Goal: Information Seeking & Learning: Compare options

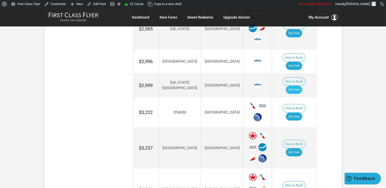
scroll to position [375, 0]
click at [301, 86] on link "Get Deal" at bounding box center [294, 90] width 16 height 8
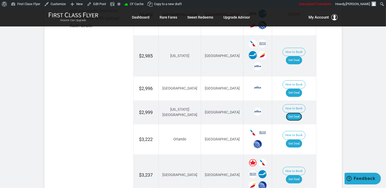
scroll to position [322, 0]
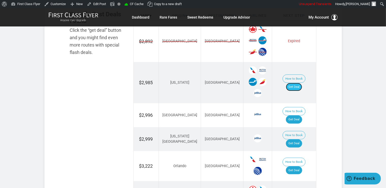
click at [298, 83] on link "Get Deal" at bounding box center [294, 87] width 16 height 8
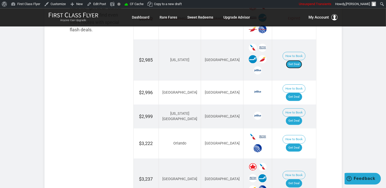
scroll to position [384, 0]
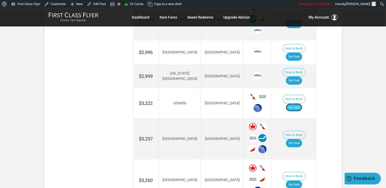
click at [302, 103] on link "Get Deal" at bounding box center [294, 107] width 16 height 8
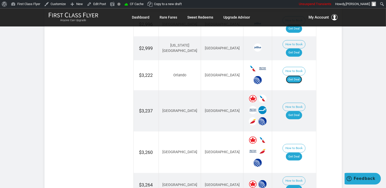
scroll to position [438, 0]
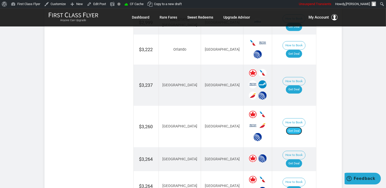
click at [299, 127] on link "Get Deal" at bounding box center [294, 131] width 16 height 8
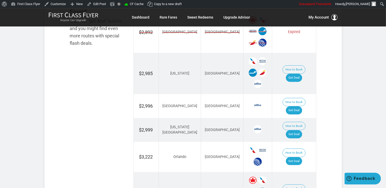
scroll to position [384, 0]
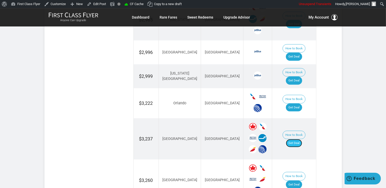
click at [296, 139] on link "Get Deal" at bounding box center [294, 143] width 16 height 8
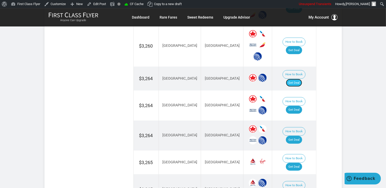
click at [299, 79] on link "Get Deal" at bounding box center [294, 83] width 16 height 8
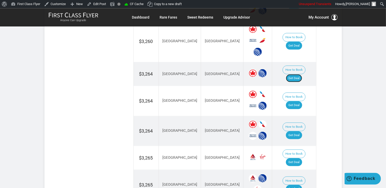
scroll to position [533, 0]
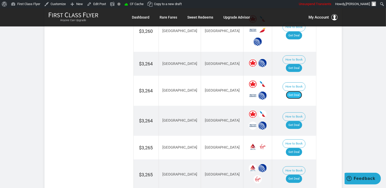
click at [300, 91] on link "Get Deal" at bounding box center [294, 95] width 16 height 8
click at [297, 121] on link "Get Deal" at bounding box center [294, 125] width 16 height 8
click at [300, 148] on link "Get Deal" at bounding box center [294, 152] width 16 height 8
click at [294, 174] on link "Get Deal" at bounding box center [294, 178] width 16 height 8
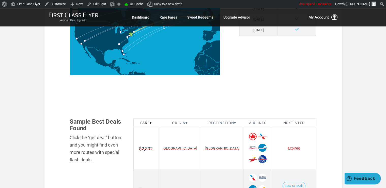
scroll to position [185, 0]
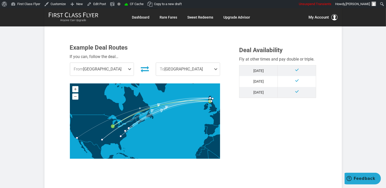
scroll to position [134, 0]
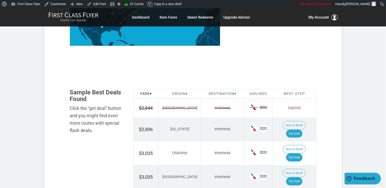
scroll to position [295, 0]
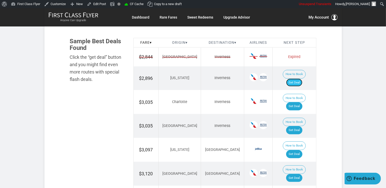
click at [301, 78] on link "Get Deal" at bounding box center [294, 82] width 16 height 8
click at [300, 102] on link "Get Deal" at bounding box center [294, 106] width 16 height 8
click at [296, 126] on link "Get Deal" at bounding box center [294, 130] width 16 height 8
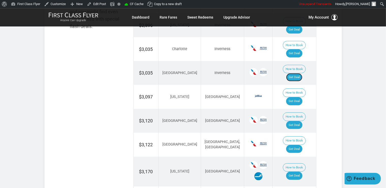
scroll to position [348, 0]
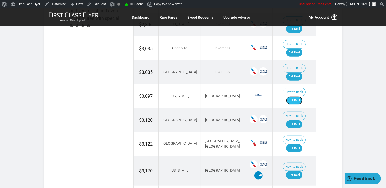
click at [297, 96] on link "Get Deal" at bounding box center [294, 100] width 16 height 8
click at [302, 120] on link "Get Deal" at bounding box center [294, 124] width 16 height 8
click at [300, 144] on link "Get Deal" at bounding box center [294, 148] width 16 height 8
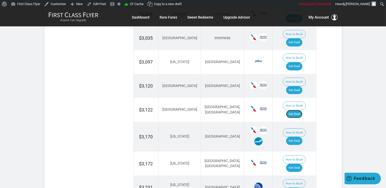
scroll to position [402, 0]
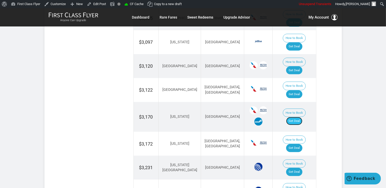
click at [302, 117] on link "Get Deal" at bounding box center [294, 121] width 16 height 8
click at [300, 144] on link "Get Deal" at bounding box center [294, 148] width 16 height 8
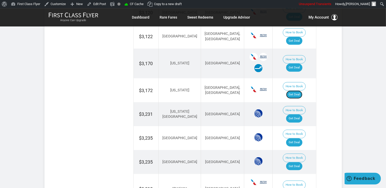
scroll to position [456, 0]
click at [299, 138] on link "Get Deal" at bounding box center [294, 142] width 16 height 8
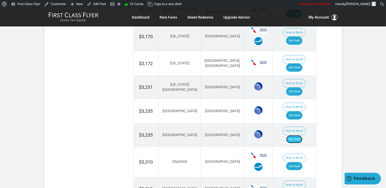
click at [298, 135] on link "Get Deal" at bounding box center [294, 139] width 16 height 8
click at [299, 87] on link "Get Deal" at bounding box center [294, 91] width 16 height 8
click at [298, 162] on link "Get Deal" at bounding box center [294, 166] width 16 height 8
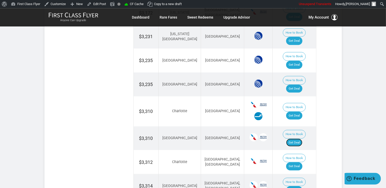
scroll to position [536, 0]
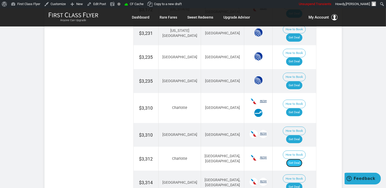
drag, startPoint x: 299, startPoint y: 96, endPoint x: 299, endPoint y: 91, distance: 5.1
click at [299, 159] on link "Get Deal" at bounding box center [294, 163] width 16 height 8
click at [297, 159] on link "Get Deal" at bounding box center [294, 163] width 16 height 8
click at [297, 182] on link "Get Deal" at bounding box center [294, 186] width 16 height 8
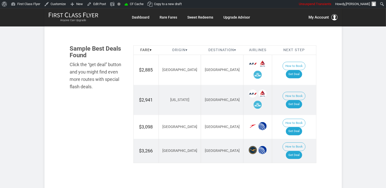
scroll to position [295, 0]
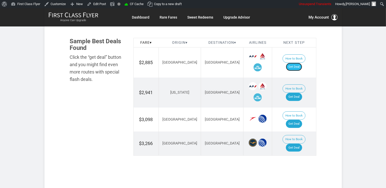
click at [302, 63] on link "Get Deal" at bounding box center [294, 67] width 16 height 8
click at [292, 93] on link "Get Deal" at bounding box center [294, 97] width 16 height 8
click at [295, 120] on link "Get Deal" at bounding box center [294, 124] width 16 height 8
click at [300, 143] on link "Get Deal" at bounding box center [294, 147] width 16 height 8
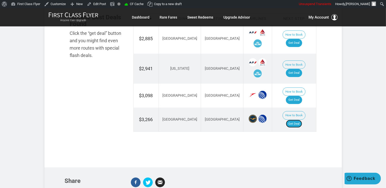
scroll to position [322, 0]
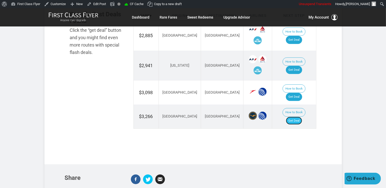
click at [298, 116] on link "Get Deal" at bounding box center [294, 120] width 16 height 8
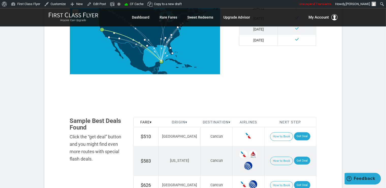
scroll to position [268, 0]
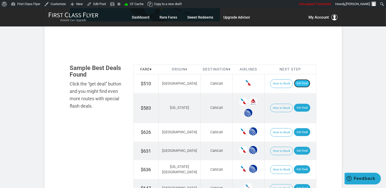
click at [301, 81] on link "Get Deal" at bounding box center [302, 83] width 16 height 8
click at [297, 104] on link "Get Deal" at bounding box center [302, 108] width 16 height 8
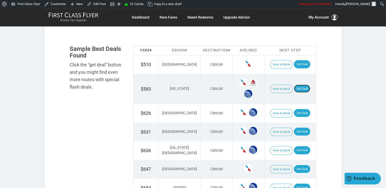
scroll to position [295, 0]
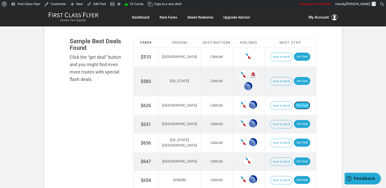
click at [294, 105] on link "Get Deal" at bounding box center [302, 105] width 16 height 8
click at [296, 120] on link "Get Deal" at bounding box center [302, 124] width 16 height 8
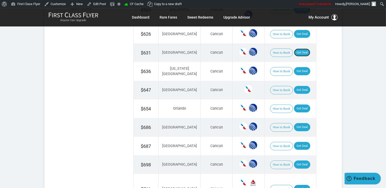
scroll to position [367, 0]
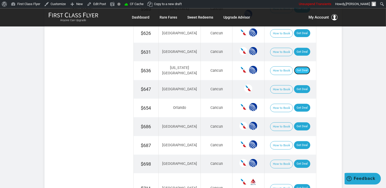
click at [294, 70] on link "Get Deal" at bounding box center [302, 70] width 16 height 8
click at [295, 86] on link "Get Deal" at bounding box center [302, 89] width 16 height 8
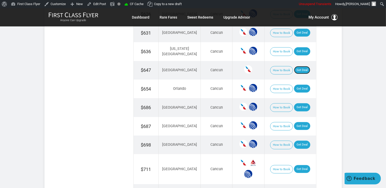
scroll to position [394, 0]
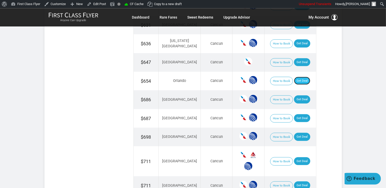
click at [302, 76] on link "Get Deal" at bounding box center [302, 80] width 16 height 8
click at [294, 96] on link "Get Deal" at bounding box center [302, 99] width 16 height 8
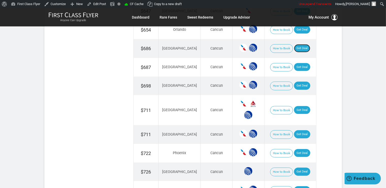
scroll to position [447, 0]
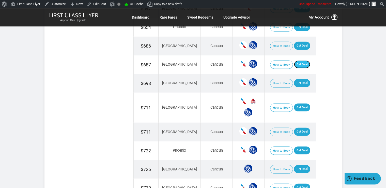
click at [299, 61] on link "Get Deal" at bounding box center [302, 64] width 16 height 8
click at [297, 127] on link "Get Deal" at bounding box center [302, 131] width 16 height 8
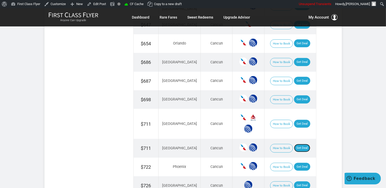
scroll to position [421, 0]
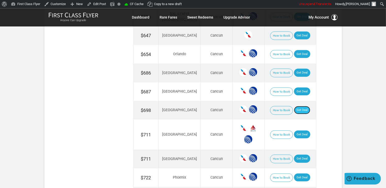
click at [296, 107] on link "Get Deal" at bounding box center [302, 110] width 16 height 8
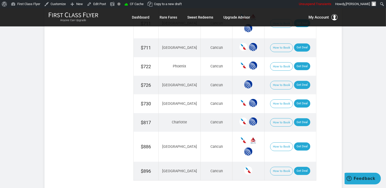
scroll to position [555, 0]
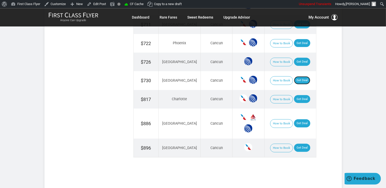
click at [294, 76] on link "Get Deal" at bounding box center [302, 80] width 16 height 8
click at [299, 119] on link "Get Deal" at bounding box center [302, 123] width 16 height 8
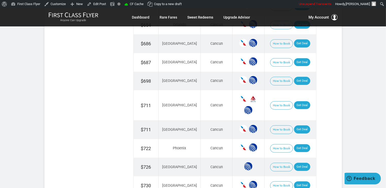
scroll to position [447, 0]
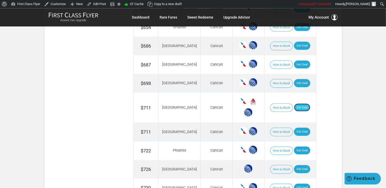
click at [294, 105] on link "Get Deal" at bounding box center [302, 107] width 16 height 8
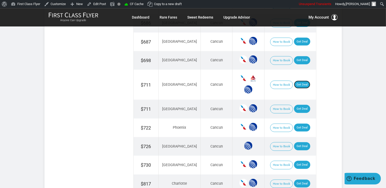
scroll to position [528, 0]
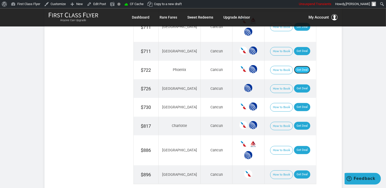
click at [300, 66] on link "Get Deal" at bounding box center [302, 69] width 16 height 8
drag, startPoint x: 294, startPoint y: 84, endPoint x: 296, endPoint y: 82, distance: 3.1
click at [294, 84] on link "Get Deal" at bounding box center [302, 88] width 16 height 8
click at [300, 121] on link "Get Deal" at bounding box center [302, 125] width 16 height 8
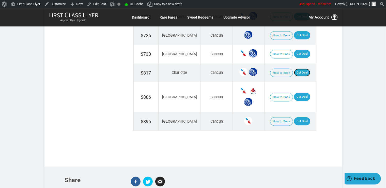
scroll to position [581, 0]
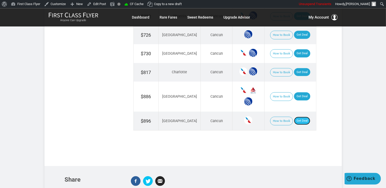
click at [296, 116] on link "Get Deal" at bounding box center [302, 120] width 16 height 8
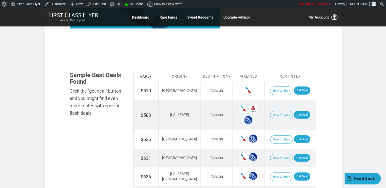
scroll to position [268, 0]
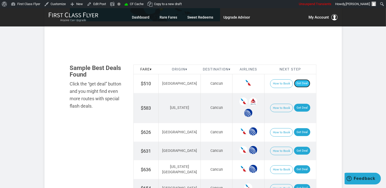
click at [296, 84] on link "Get Deal" at bounding box center [302, 83] width 16 height 8
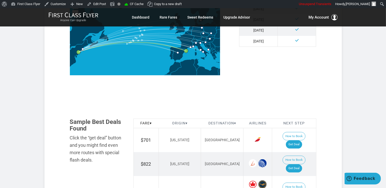
scroll to position [268, 0]
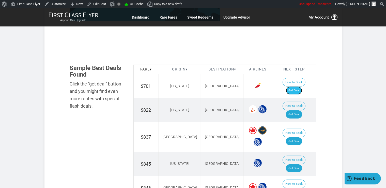
click at [302, 86] on link "Get Deal" at bounding box center [294, 90] width 16 height 8
click at [291, 110] on link "Get Deal" at bounding box center [294, 114] width 16 height 8
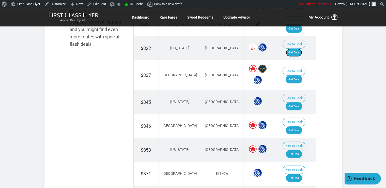
scroll to position [348, 0]
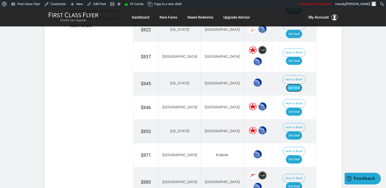
click at [296, 84] on link "Get Deal" at bounding box center [294, 88] width 16 height 8
click at [296, 108] on link "Get Deal" at bounding box center [294, 112] width 16 height 8
click at [295, 131] on link "Get Deal" at bounding box center [294, 135] width 16 height 8
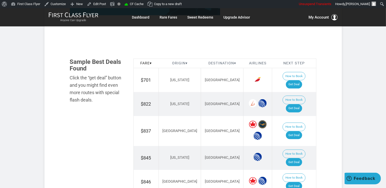
scroll to position [268, 0]
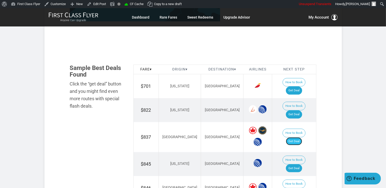
click at [296, 137] on link "Get Deal" at bounding box center [294, 141] width 16 height 8
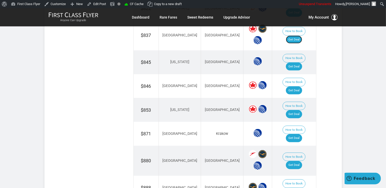
scroll to position [375, 0]
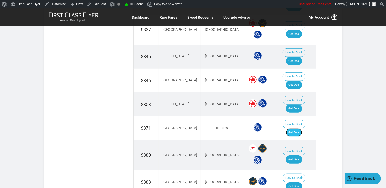
click at [299, 128] on link "Get Deal" at bounding box center [294, 132] width 16 height 8
click at [298, 155] on link "Get Deal" at bounding box center [294, 159] width 16 height 8
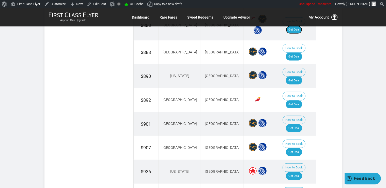
scroll to position [509, 0]
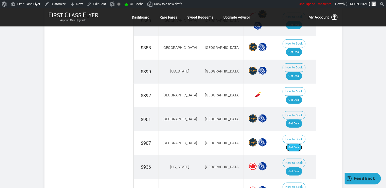
click at [300, 143] on link "Get Deal" at bounding box center [294, 147] width 16 height 8
click at [296, 143] on link "Get Deal" at bounding box center [294, 147] width 16 height 8
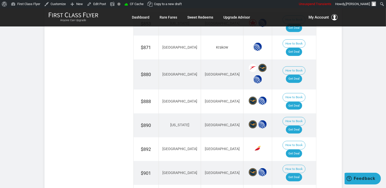
scroll to position [429, 0]
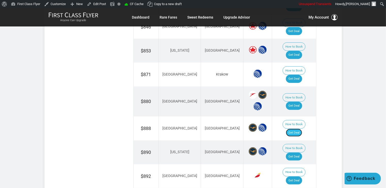
click at [299, 128] on link "Get Deal" at bounding box center [294, 132] width 16 height 8
click at [299, 152] on link "Get Deal" at bounding box center [294, 156] width 16 height 8
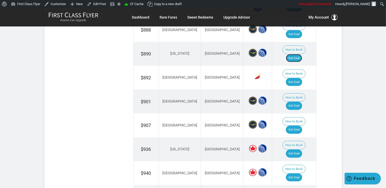
scroll to position [536, 0]
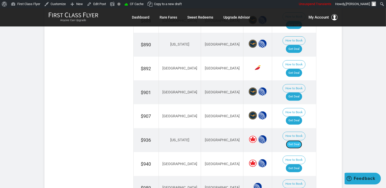
click at [300, 140] on link "Get Deal" at bounding box center [294, 144] width 16 height 8
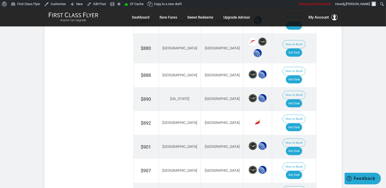
scroll to position [456, 0]
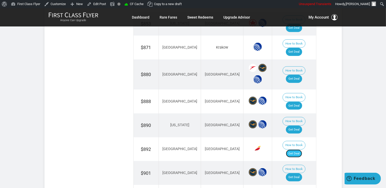
click at [299, 149] on link "Get Deal" at bounding box center [294, 153] width 16 height 8
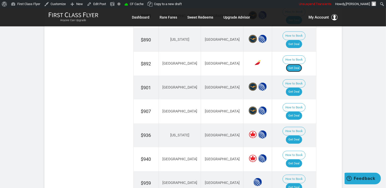
scroll to position [563, 0]
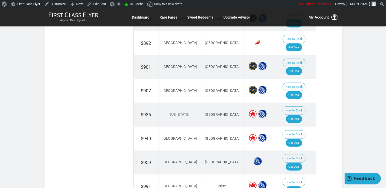
scroll to position [482, 0]
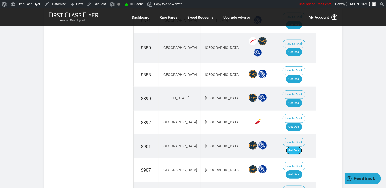
drag, startPoint x: 293, startPoint y: 93, endPoint x: 294, endPoint y: 89, distance: 4.6
click at [293, 146] on link "Get Deal" at bounding box center [294, 150] width 16 height 8
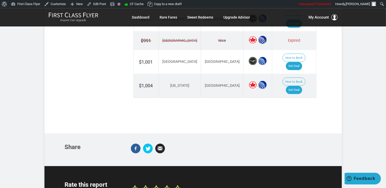
scroll to position [670, 0]
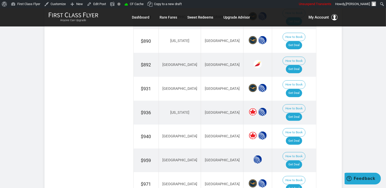
scroll to position [509, 0]
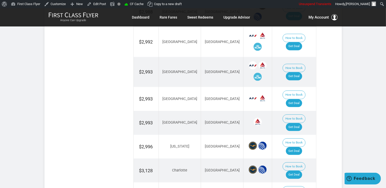
scroll to position [402, 0]
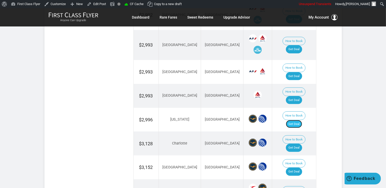
click at [297, 120] on link "Get Deal" at bounding box center [294, 124] width 16 height 8
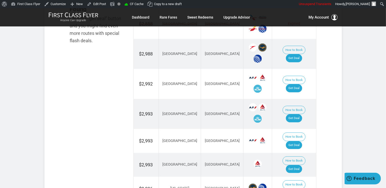
scroll to position [322, 0]
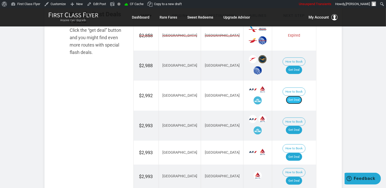
drag, startPoint x: 303, startPoint y: 95, endPoint x: 301, endPoint y: 94, distance: 2.6
click at [302, 96] on link "Get Deal" at bounding box center [294, 100] width 16 height 8
click at [302, 66] on link "Get Deal" at bounding box center [294, 70] width 16 height 8
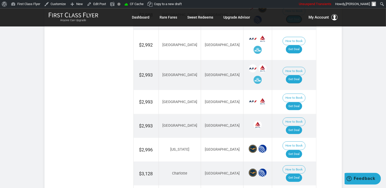
scroll to position [375, 0]
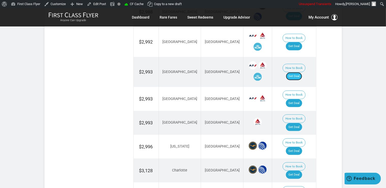
click at [297, 72] on link "Get Deal" at bounding box center [294, 76] width 16 height 8
drag, startPoint x: 297, startPoint y: 92, endPoint x: 290, endPoint y: 53, distance: 39.5
click at [297, 99] on link "Get Deal" at bounding box center [294, 103] width 16 height 8
drag, startPoint x: 296, startPoint y: 113, endPoint x: 296, endPoint y: 90, distance: 23.1
click at [297, 123] on link "Get Deal" at bounding box center [294, 127] width 16 height 8
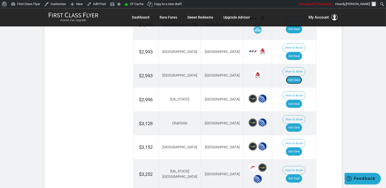
scroll to position [429, 0]
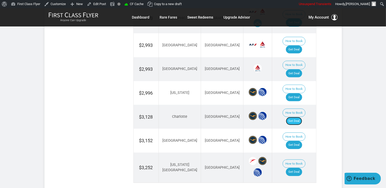
click at [298, 117] on link "Get Deal" at bounding box center [294, 121] width 16 height 8
click at [302, 141] on link "Get Deal" at bounding box center [294, 145] width 16 height 8
click at [295, 168] on link "Get Deal" at bounding box center [294, 172] width 16 height 8
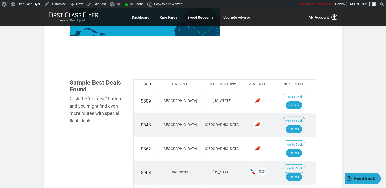
scroll to position [268, 0]
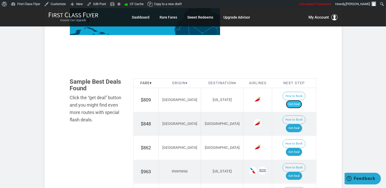
click at [300, 100] on link "Get Deal" at bounding box center [294, 104] width 16 height 8
click at [299, 124] on link "Get Deal" at bounding box center [294, 128] width 16 height 8
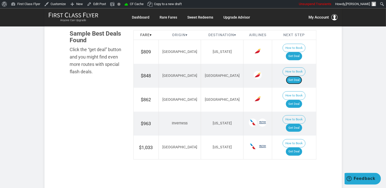
scroll to position [322, 0]
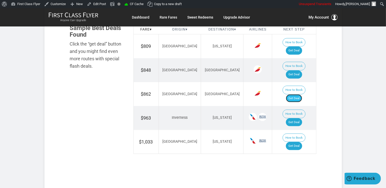
click at [300, 94] on link "Get Deal" at bounding box center [294, 98] width 16 height 8
click at [300, 118] on link "Get Deal" at bounding box center [294, 122] width 16 height 8
click at [297, 142] on link "Get Deal" at bounding box center [294, 146] width 16 height 8
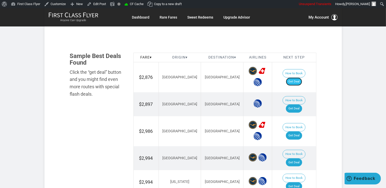
click at [292, 79] on link "Get Deal" at bounding box center [294, 81] width 16 height 8
click at [296, 104] on link "Get Deal" at bounding box center [294, 108] width 16 height 8
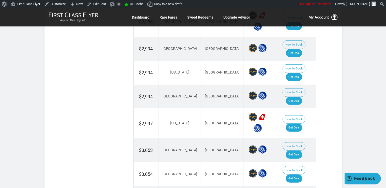
scroll to position [429, 0]
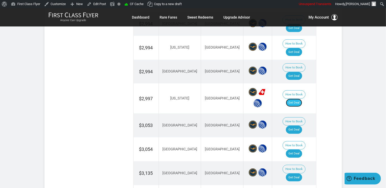
click at [297, 98] on link "Get Deal" at bounding box center [294, 102] width 16 height 8
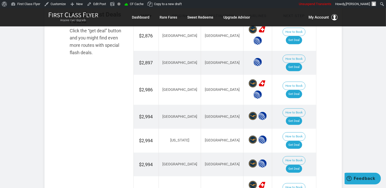
scroll to position [322, 0]
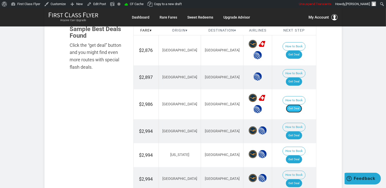
click at [297, 104] on link "Get Deal" at bounding box center [294, 108] width 16 height 8
click at [302, 131] on link "Get Deal" at bounding box center [294, 135] width 16 height 8
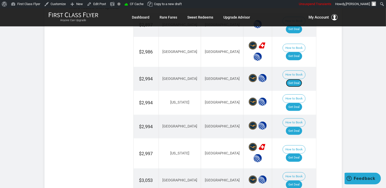
scroll to position [375, 0]
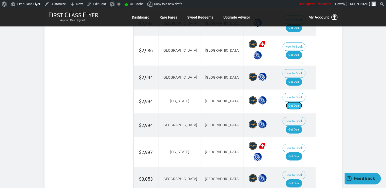
click at [301, 102] on link "Get Deal" at bounding box center [294, 106] width 16 height 8
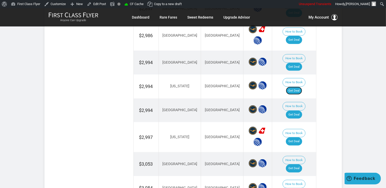
scroll to position [402, 0]
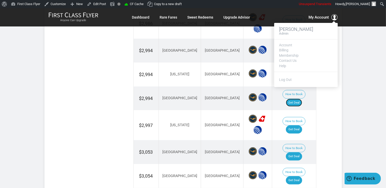
click at [299, 98] on link "Get Deal" at bounding box center [294, 102] width 16 height 8
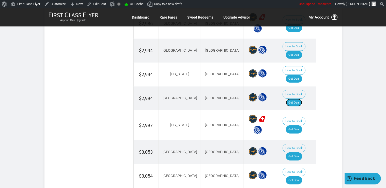
scroll to position [429, 0]
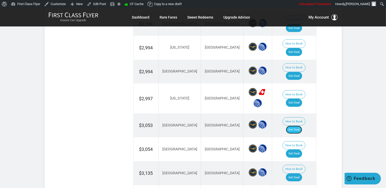
click at [299, 125] on link "Get Deal" at bounding box center [294, 129] width 16 height 8
click at [300, 149] on link "Get Deal" at bounding box center [294, 153] width 16 height 8
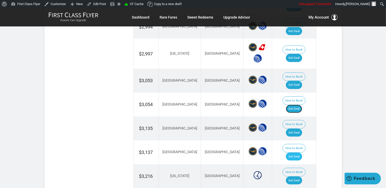
scroll to position [482, 0]
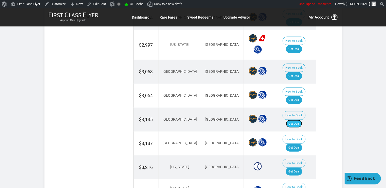
click at [296, 120] on link "Get Deal" at bounding box center [294, 124] width 16 height 8
click at [300, 143] on link "Get Deal" at bounding box center [294, 147] width 16 height 8
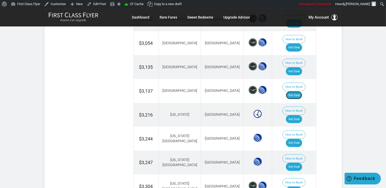
scroll to position [536, 0]
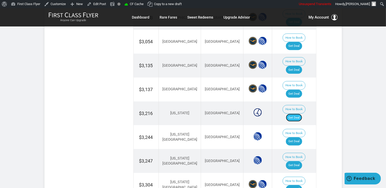
click at [298, 113] on link "Get Deal" at bounding box center [294, 117] width 16 height 8
click at [300, 137] on link "Get Deal" at bounding box center [294, 141] width 16 height 8
click at [299, 113] on link "Get Deal" at bounding box center [294, 117] width 16 height 8
click at [295, 185] on link "Get Deal" at bounding box center [294, 189] width 16 height 8
click at [296, 161] on link "Get Deal" at bounding box center [294, 165] width 16 height 8
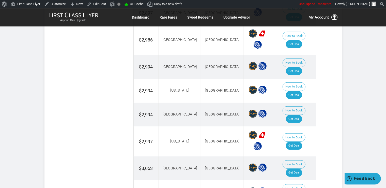
scroll to position [375, 0]
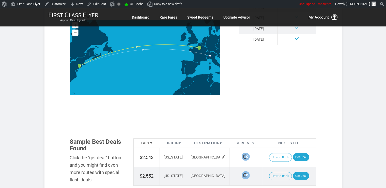
scroll to position [268, 0]
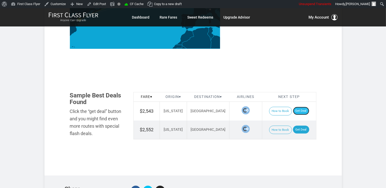
click at [301, 107] on link "Get Deal" at bounding box center [301, 111] width 16 height 8
click at [300, 125] on link "Get Deal" at bounding box center [301, 129] width 16 height 8
